Goal: Find specific page/section: Find specific page/section

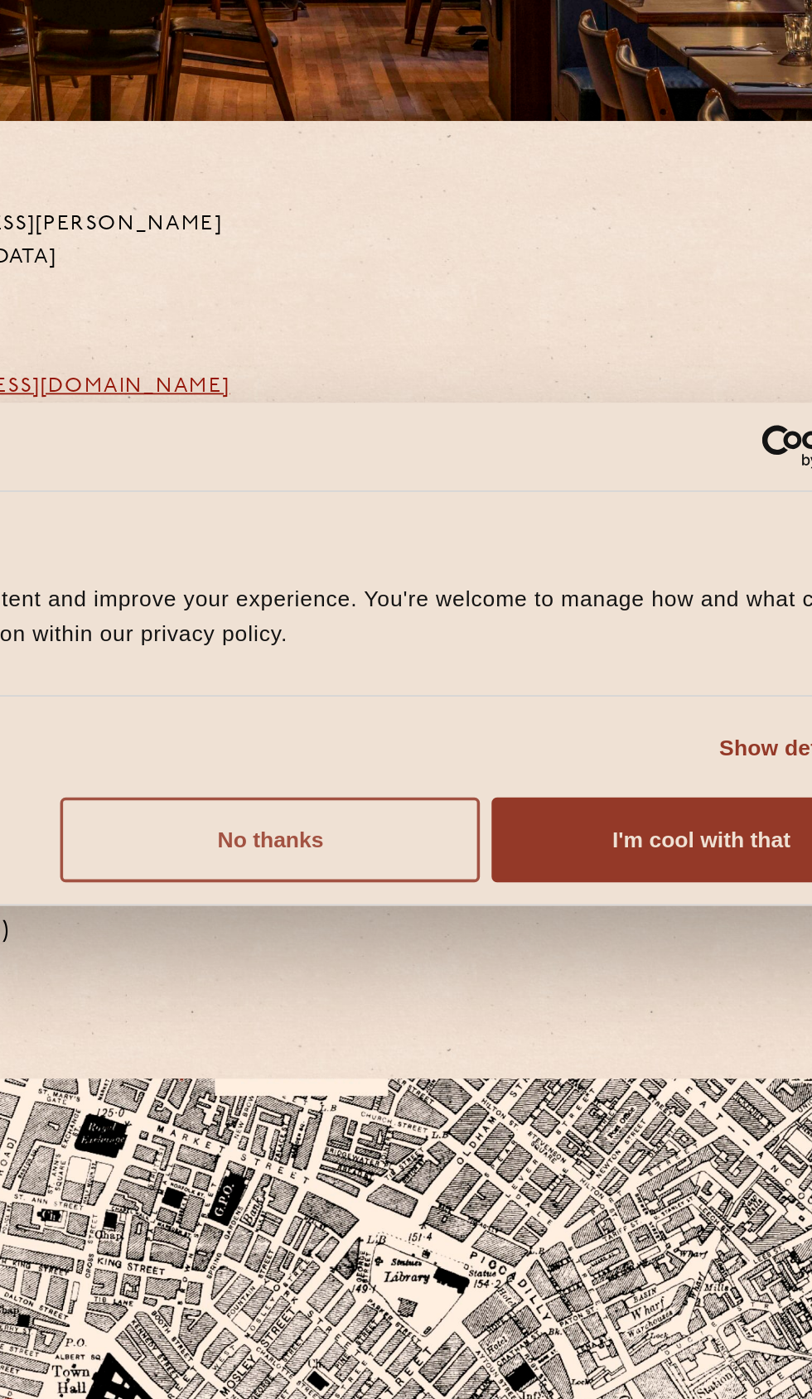
click at [472, 822] on button "No thanks" at bounding box center [403, 805] width 238 height 48
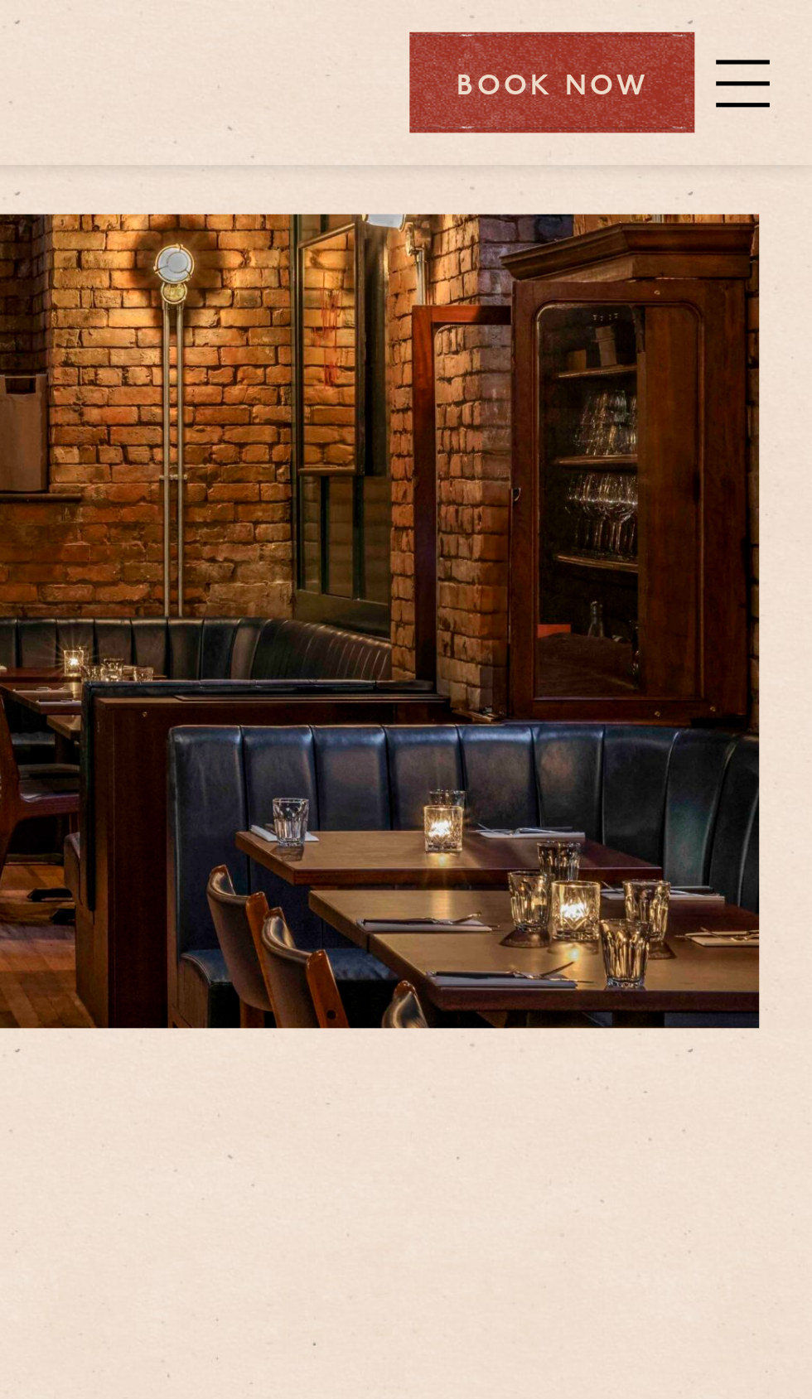
click at [788, 28] on span at bounding box center [784, 32] width 21 height 25
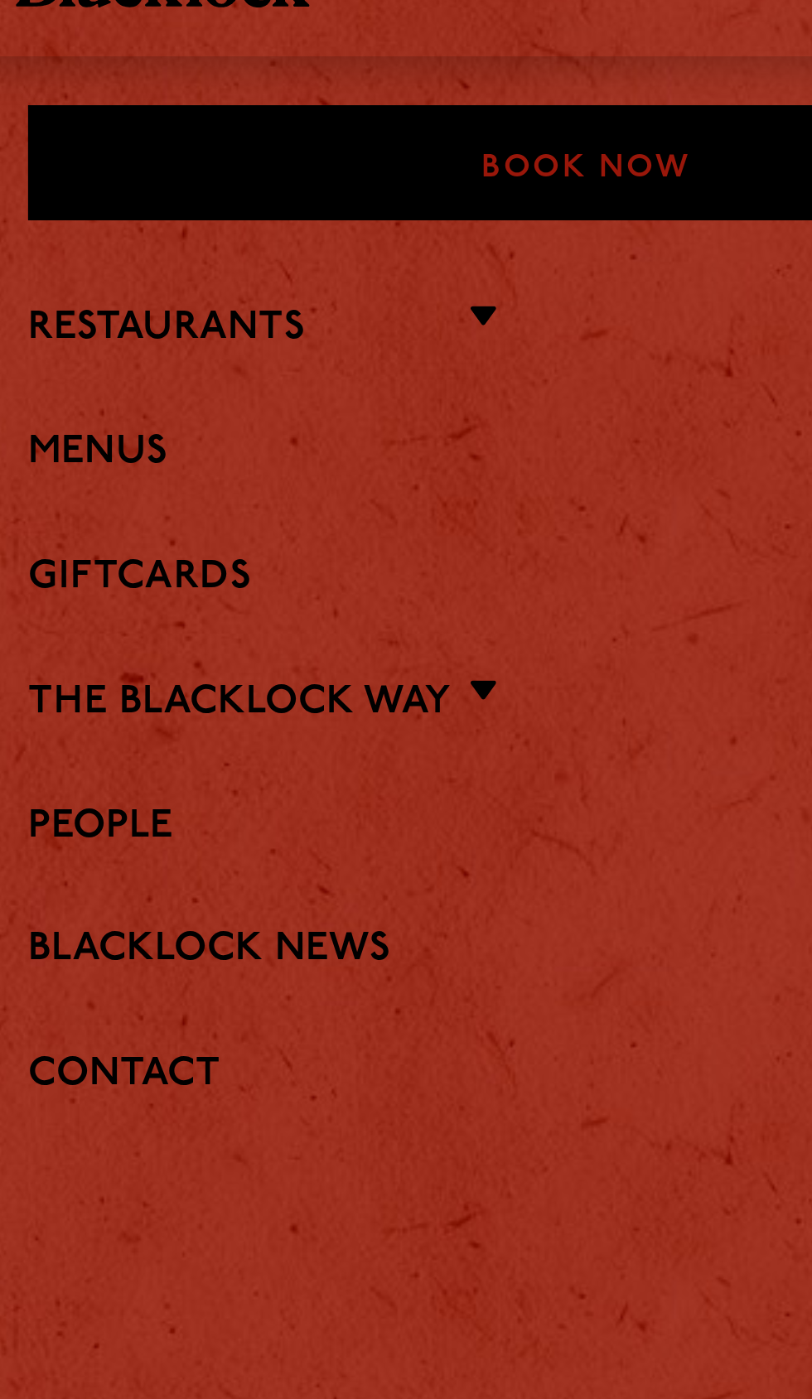
scroll to position [1, 0]
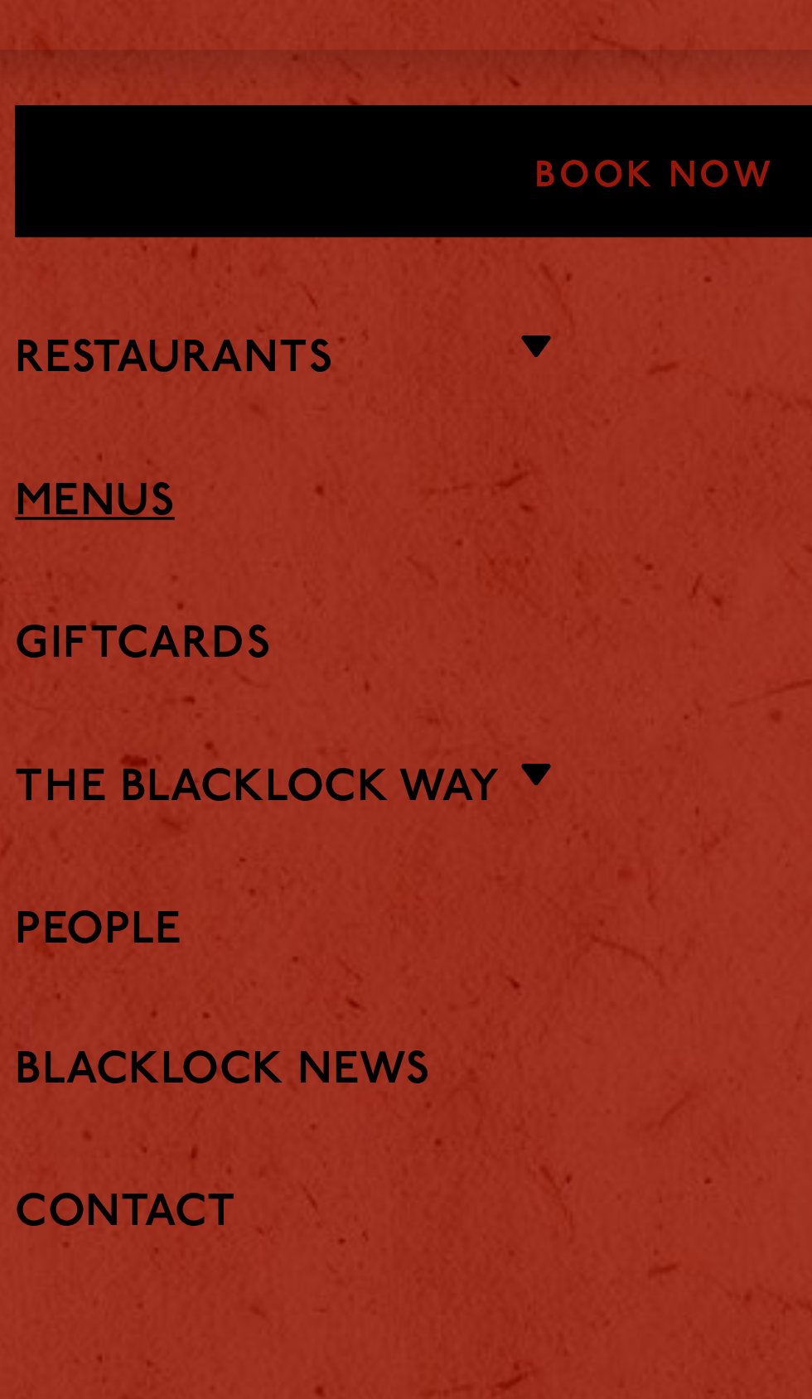
click at [59, 179] on link "Menus" at bounding box center [406, 184] width 770 height 16
